Goal: Task Accomplishment & Management: Manage account settings

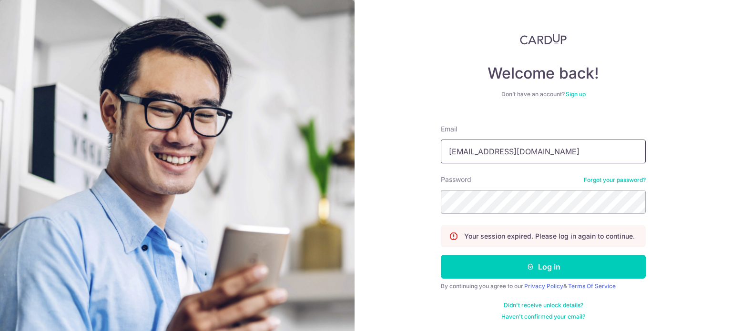
click at [585, 158] on input "MATTHEWX05@GMAIL.COM" at bounding box center [543, 152] width 205 height 24
type input "[EMAIL_ADDRESS][DOMAIN_NAME]"
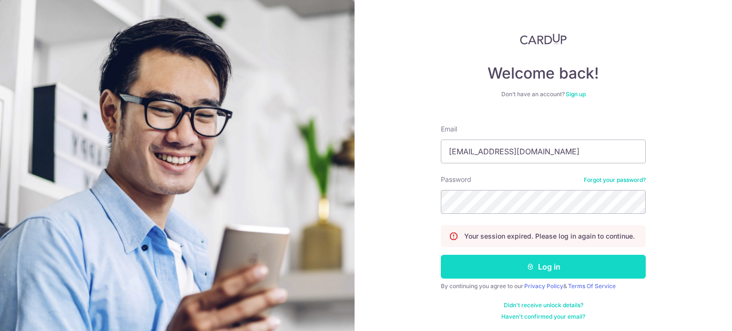
click at [534, 265] on button "Log in" at bounding box center [543, 267] width 205 height 24
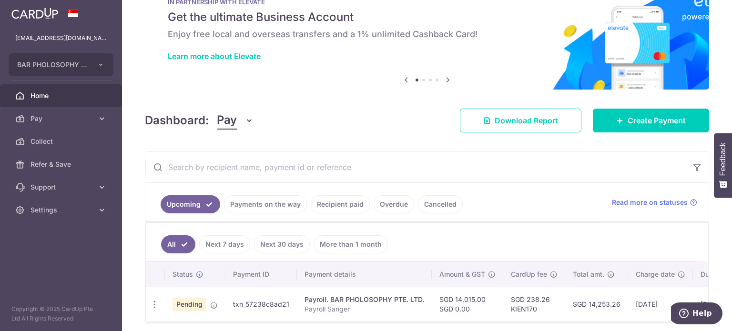
scroll to position [72, 0]
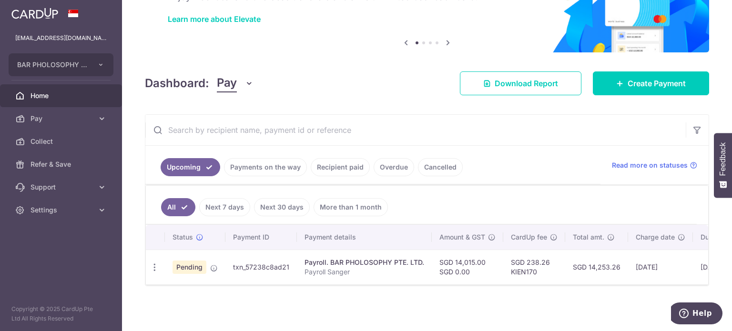
click at [351, 166] on link "Recipient paid" at bounding box center [340, 167] width 59 height 18
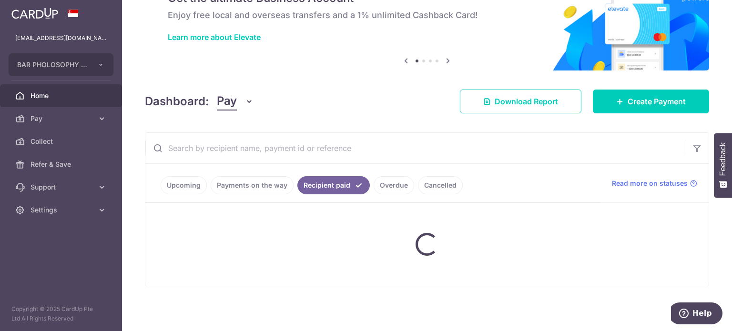
scroll to position [50, 0]
